Goal: Task Accomplishment & Management: Manage account settings

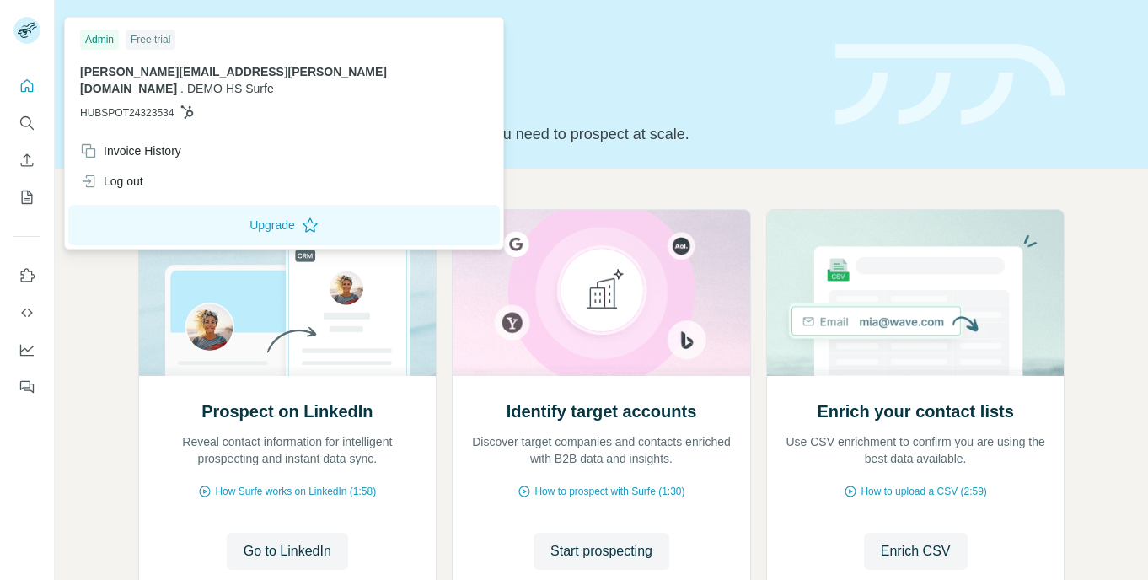
click at [27, 30] on icon at bounding box center [24, 33] width 13 height 9
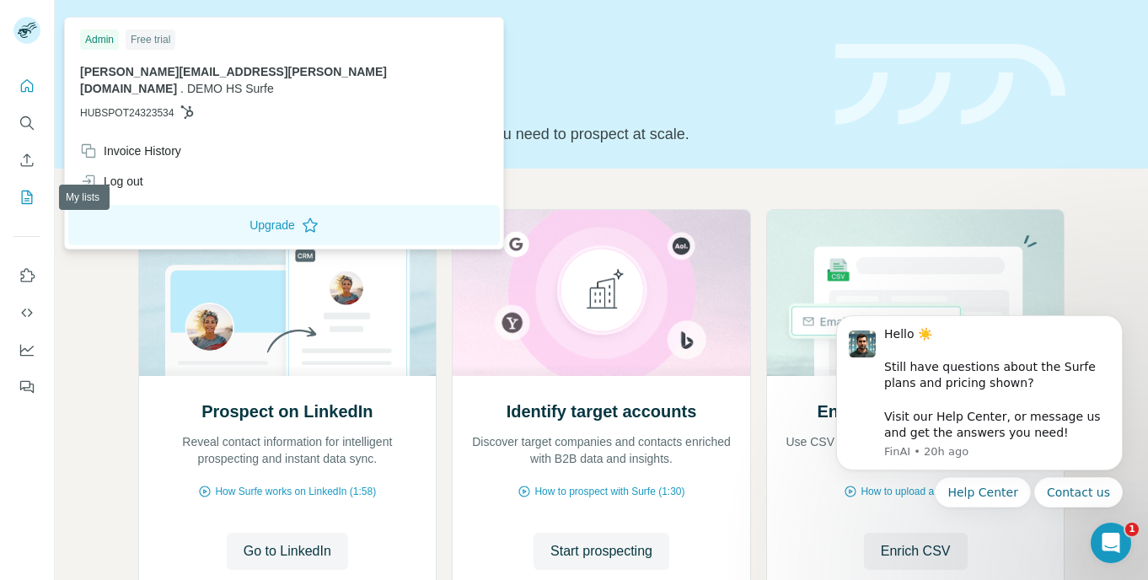
click at [30, 194] on icon "My lists" at bounding box center [27, 197] width 17 height 17
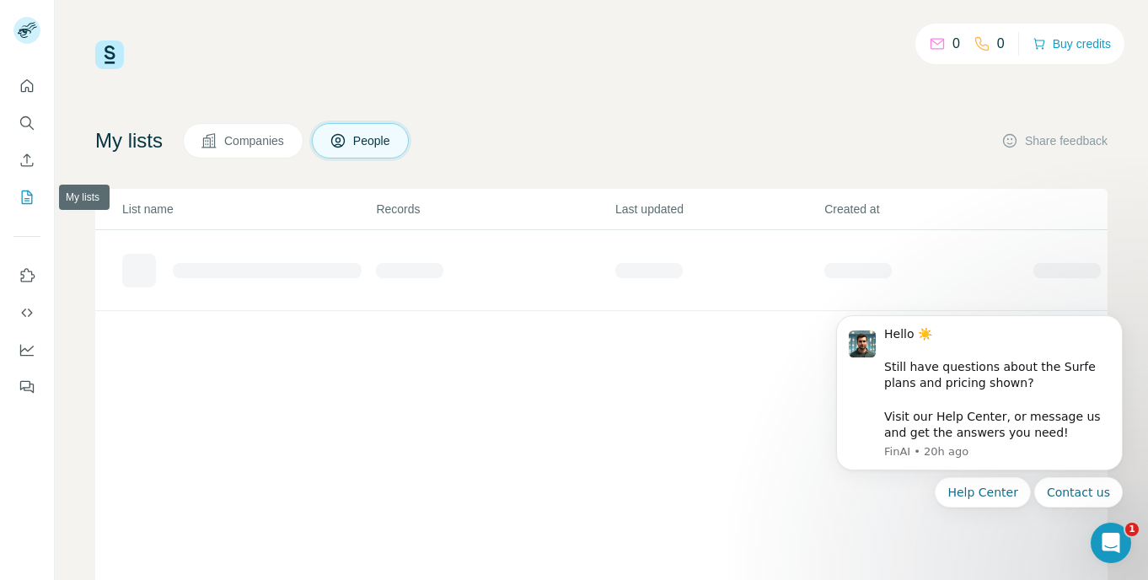
click at [30, 194] on icon "My lists" at bounding box center [27, 197] width 17 height 17
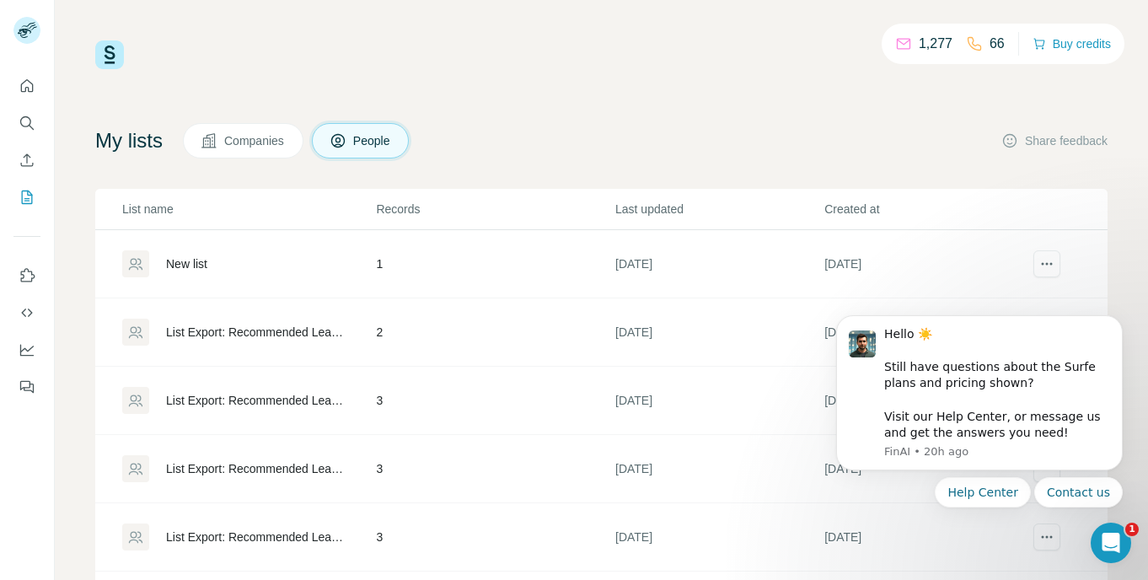
click at [248, 133] on span "Companies" at bounding box center [255, 140] width 62 height 17
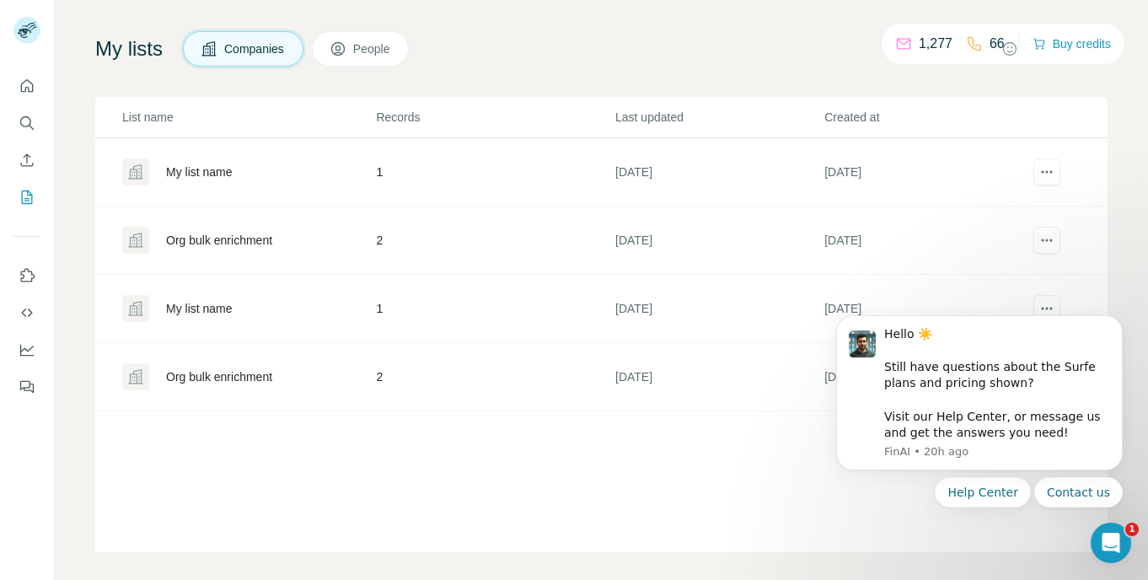
scroll to position [105, 0]
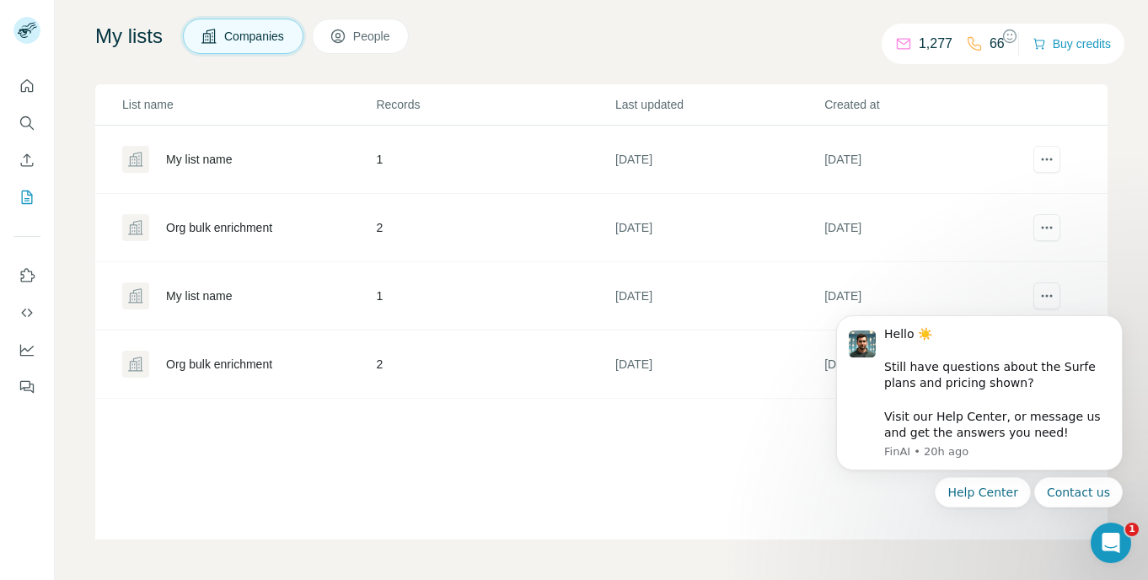
click at [216, 155] on div "My list name" at bounding box center [199, 159] width 67 height 17
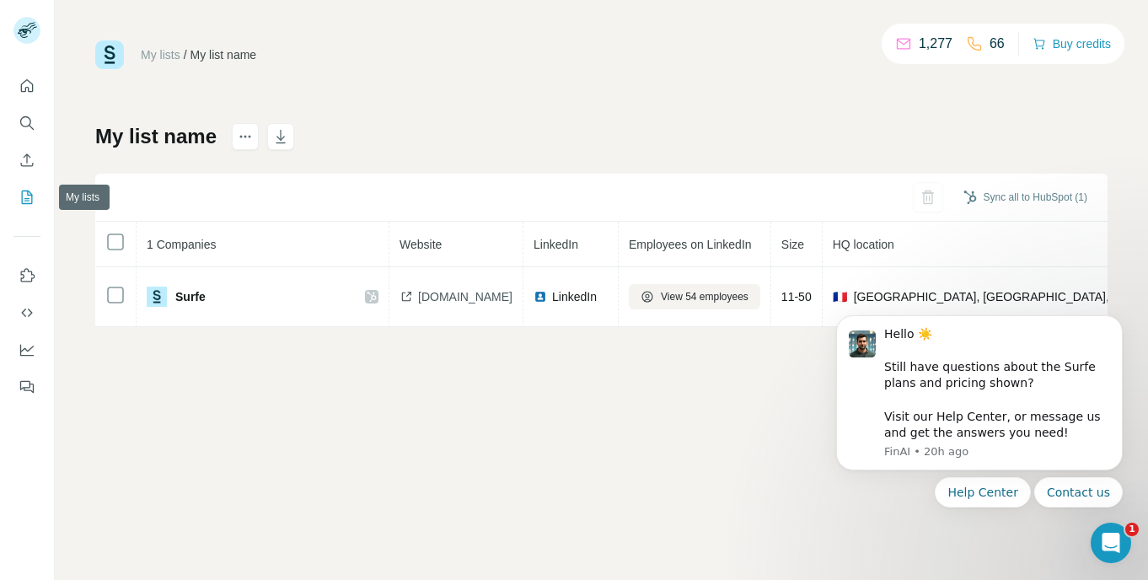
click at [26, 196] on icon "My lists" at bounding box center [27, 197] width 17 height 17
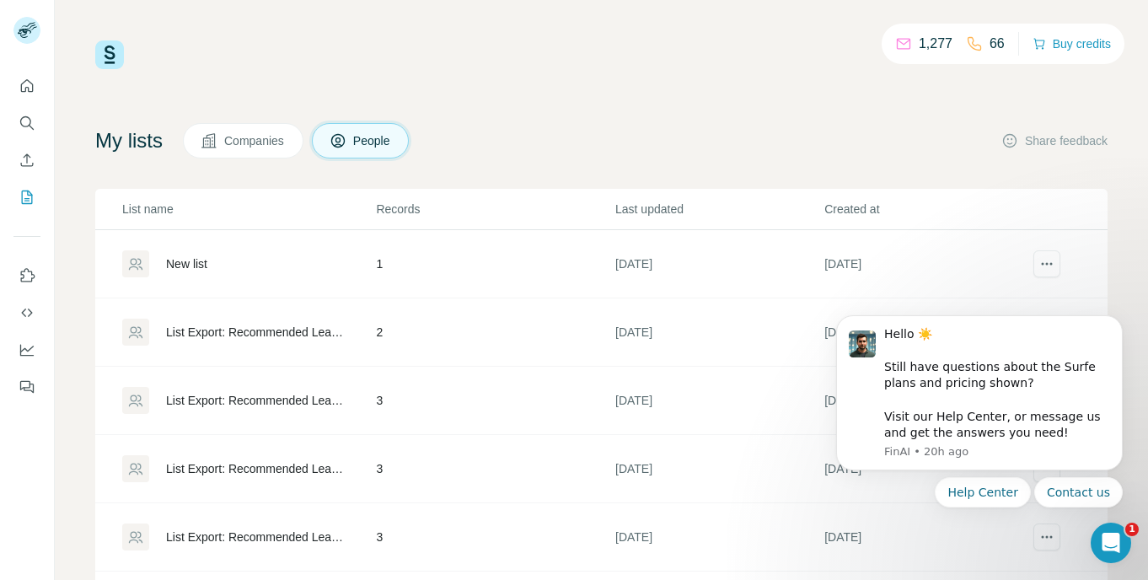
click at [203, 259] on div "New list" at bounding box center [186, 263] width 41 height 17
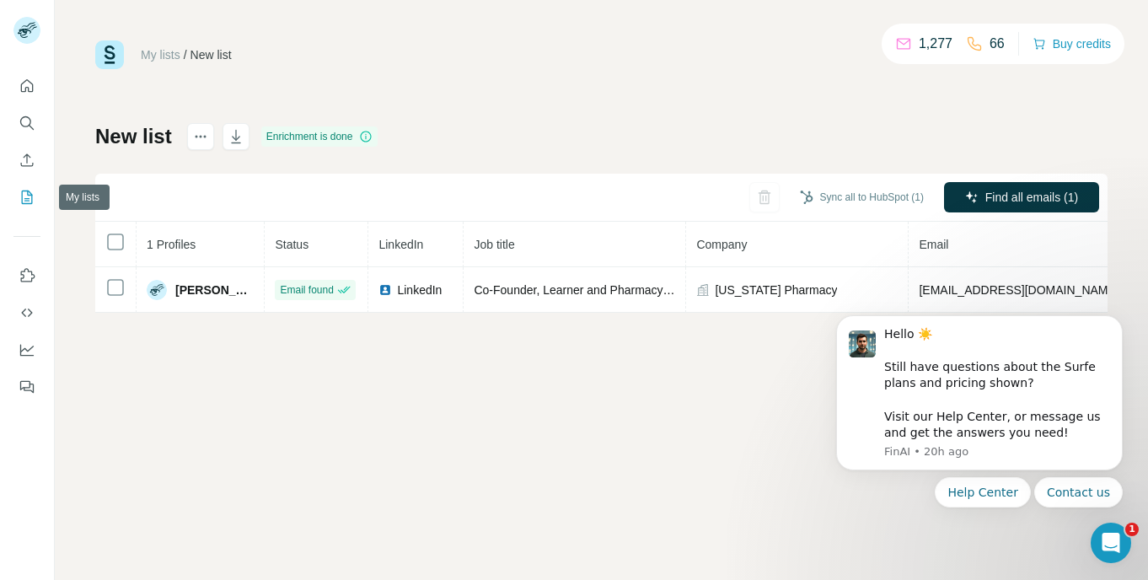
click at [24, 204] on icon "My lists" at bounding box center [27, 197] width 17 height 17
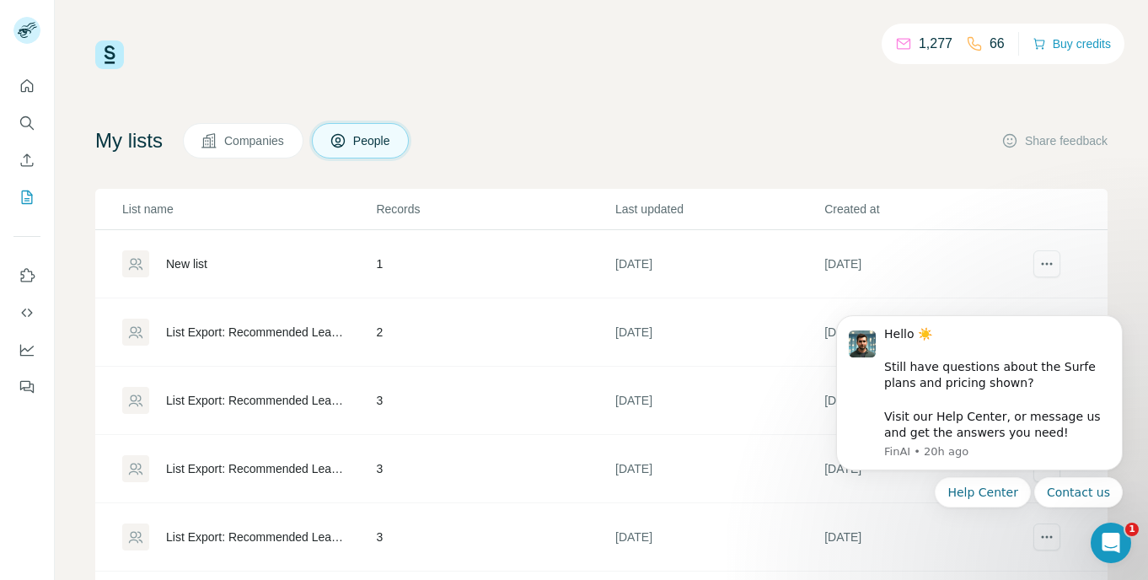
click at [271, 137] on span "Companies" at bounding box center [255, 140] width 62 height 17
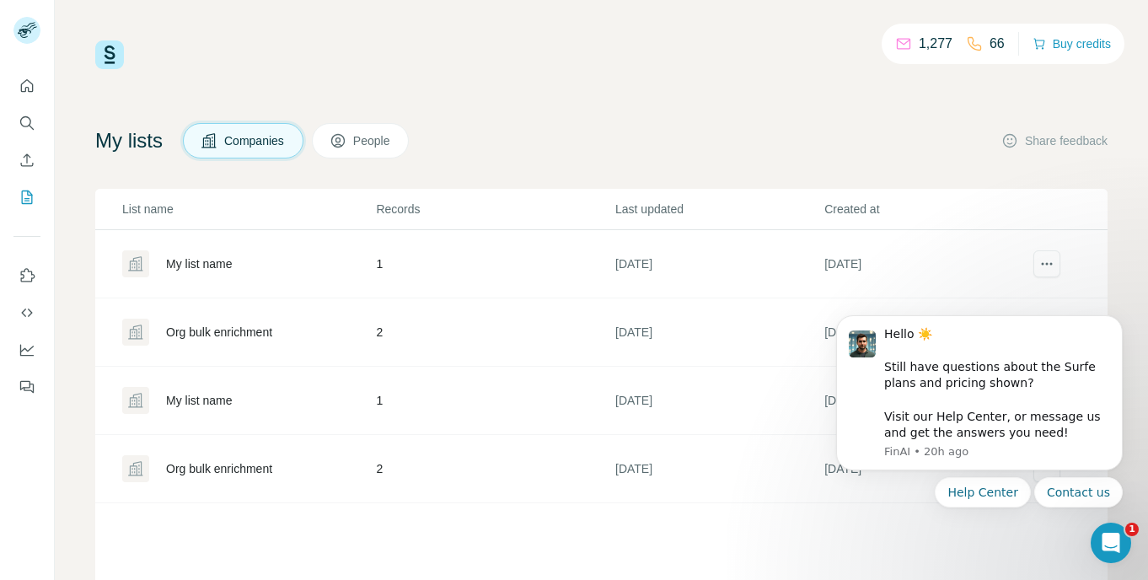
click at [207, 266] on div "My list name" at bounding box center [199, 263] width 67 height 17
